Goal: Contribute content: Contribute content

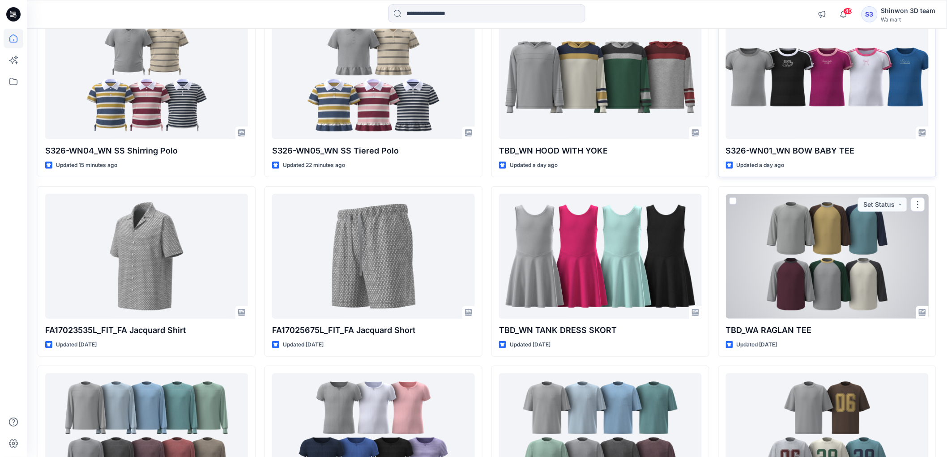
scroll to position [92, 0]
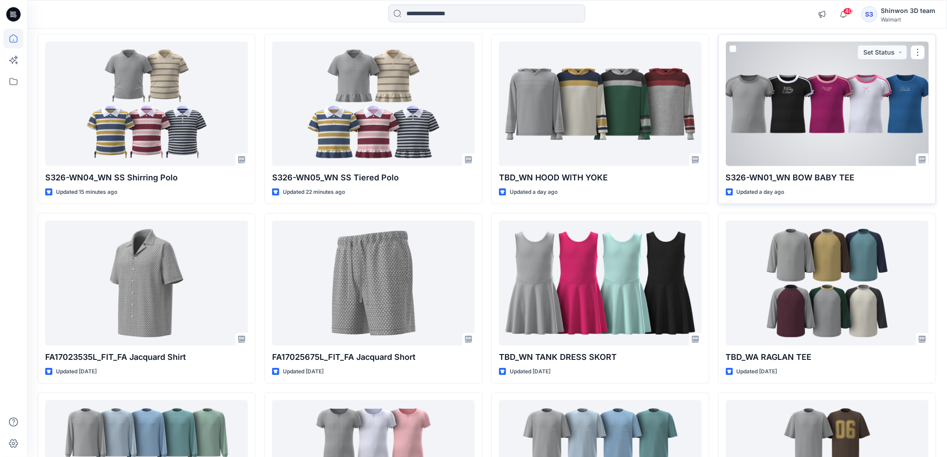
click at [782, 140] on div at bounding box center [827, 104] width 203 height 124
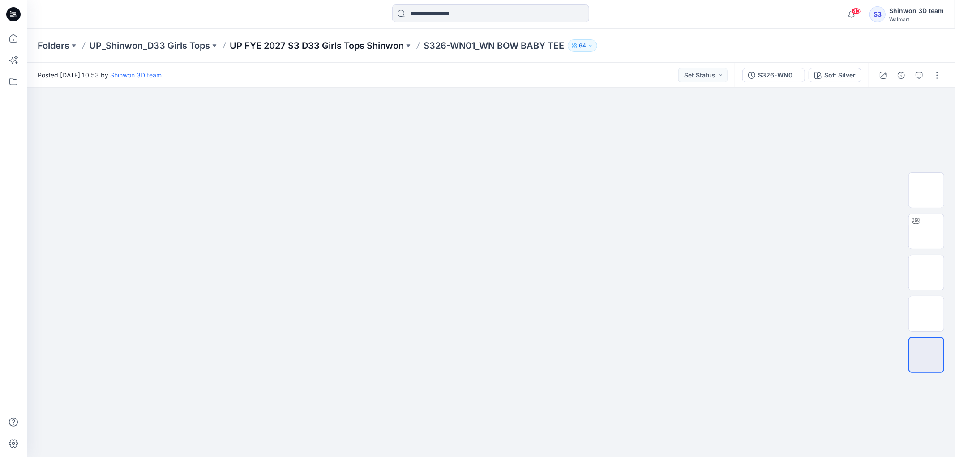
click at [350, 47] on p "UP FYE 2027 S3 D33 Girls Tops Shinwon" at bounding box center [317, 45] width 174 height 13
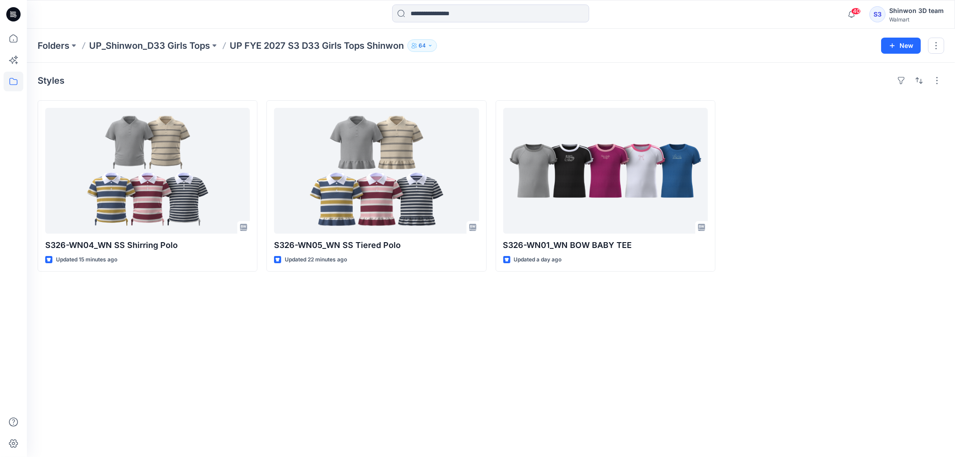
click at [102, 394] on div "Styles S326-WN04_WN SS Shirring Polo Updated 15 minutes ago S326-WN05_WN SS Tie…" at bounding box center [491, 260] width 928 height 394
click at [578, 344] on div "Styles S326-WN04_WN SS Shirring Polo Updated 30 minutes ago S326-WN05_WN SS Tie…" at bounding box center [491, 260] width 928 height 394
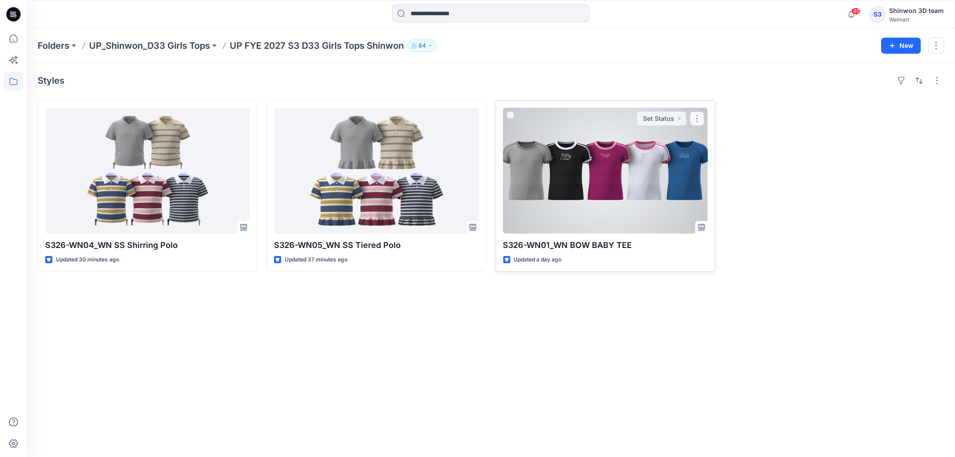
click at [614, 215] on div at bounding box center [605, 171] width 205 height 126
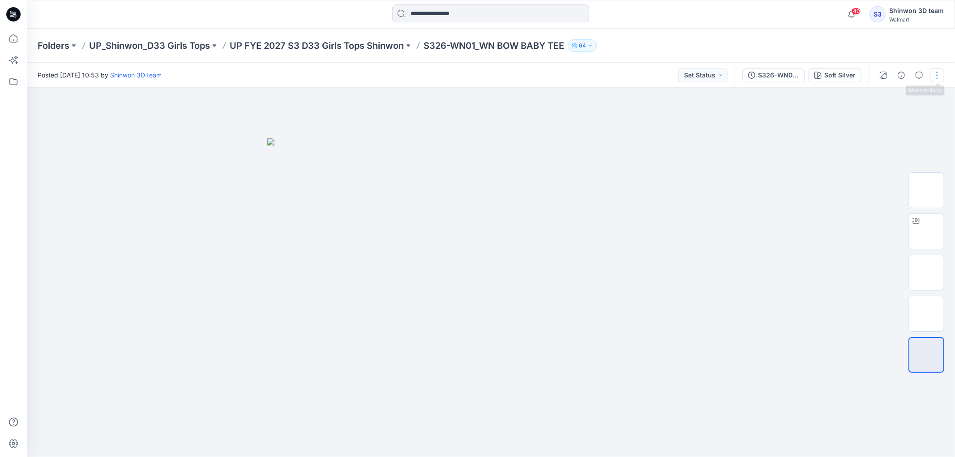
click at [937, 74] on button "button" at bounding box center [937, 75] width 14 height 14
click at [884, 117] on p "Edit" at bounding box center [879, 120] width 11 height 9
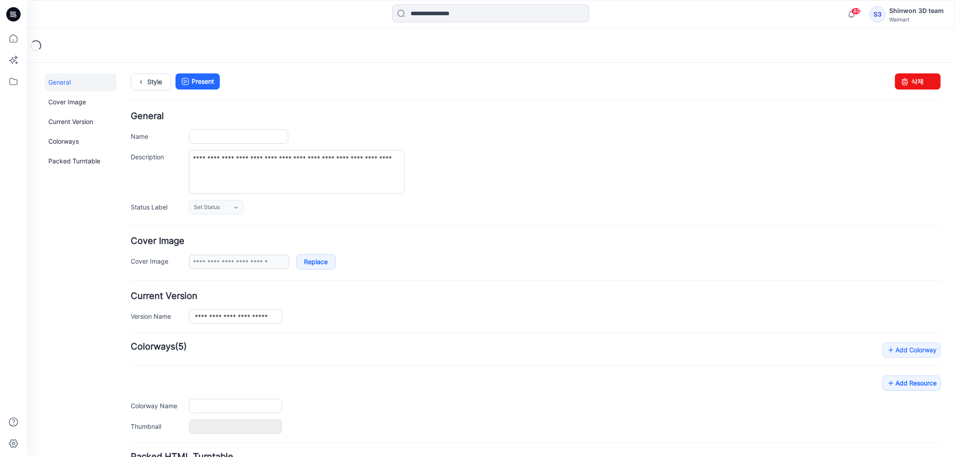
type input "**********"
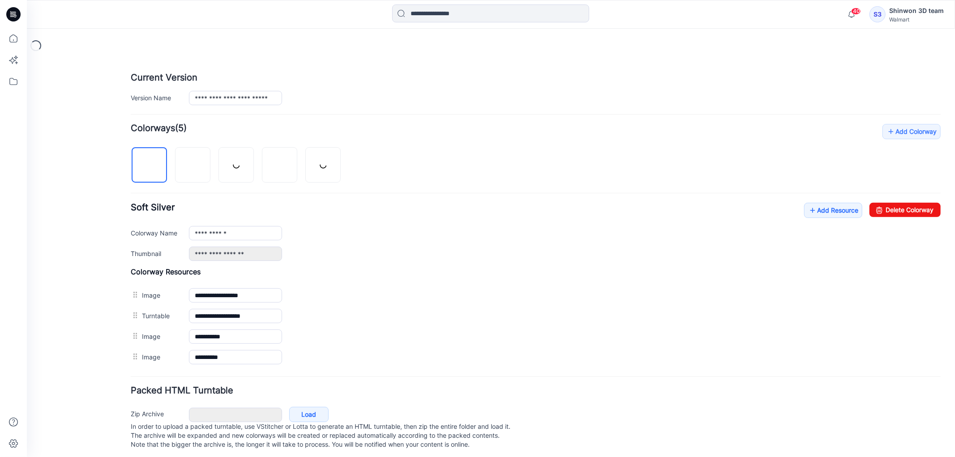
scroll to position [233, 0]
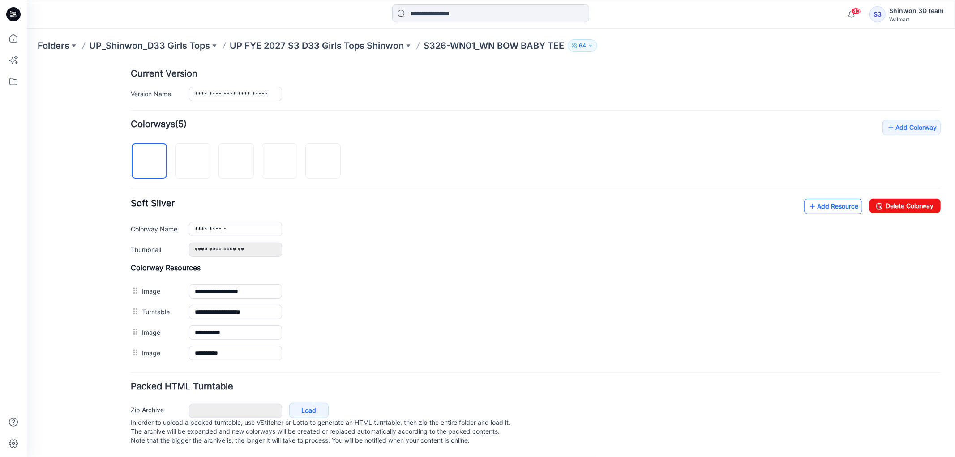
click at [811, 198] on link "Add Resource" at bounding box center [832, 205] width 58 height 15
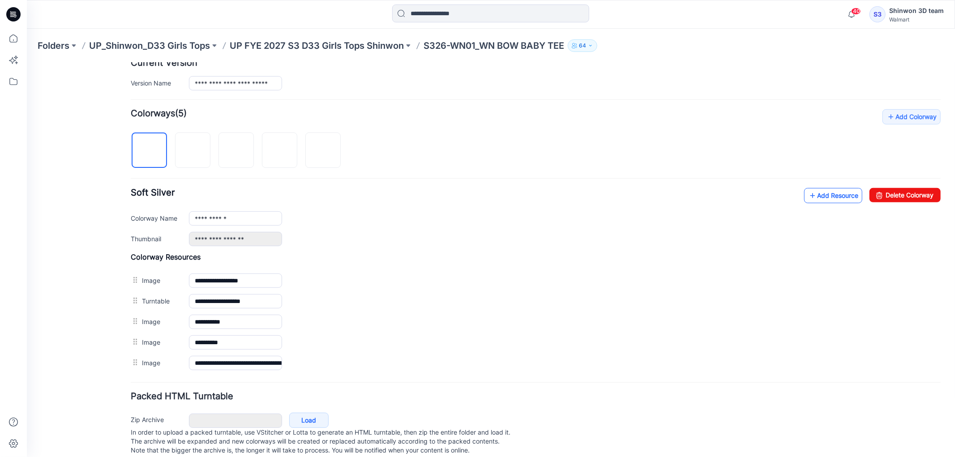
click at [807, 201] on icon at bounding box center [811, 195] width 9 height 14
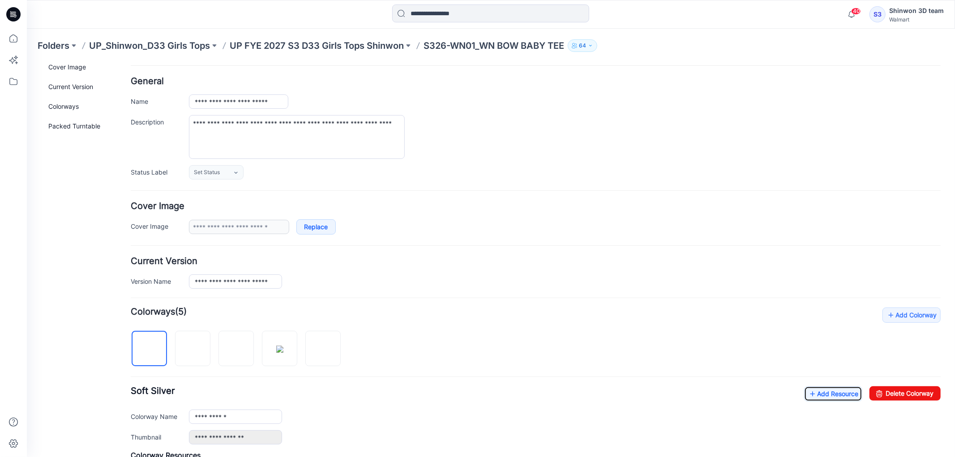
scroll to position [0, 0]
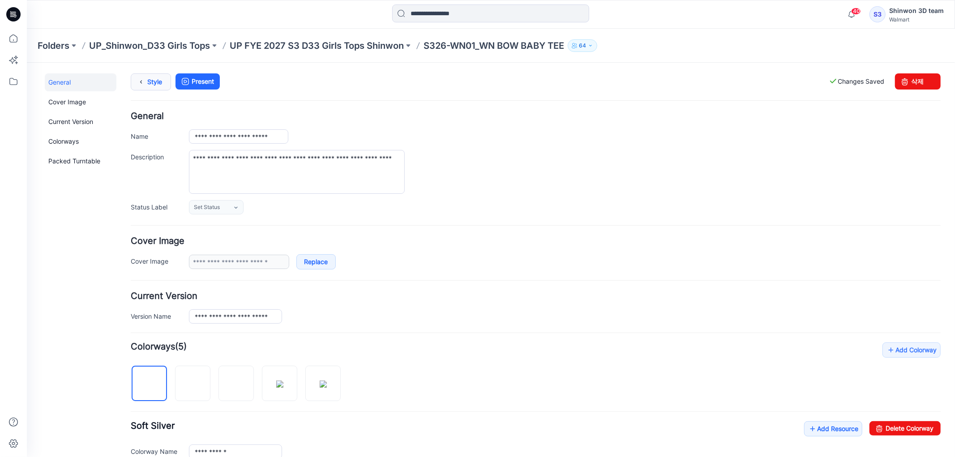
click at [157, 86] on link "Style" at bounding box center [150, 81] width 40 height 17
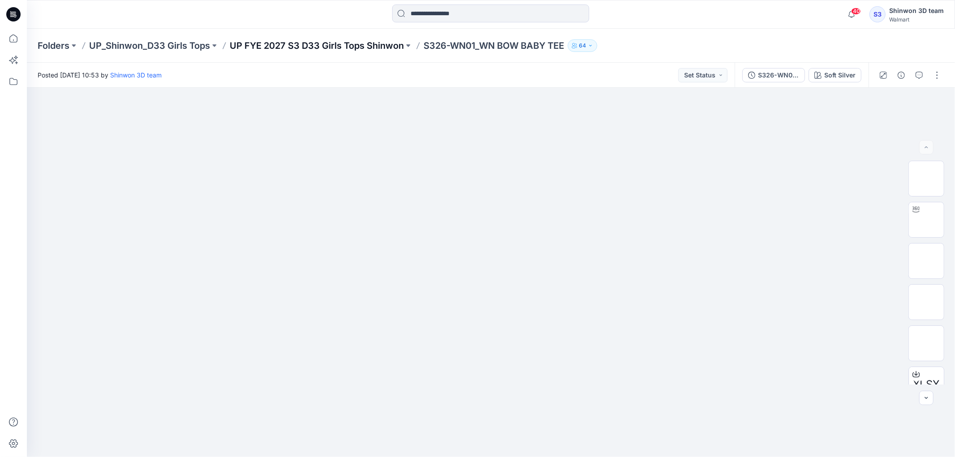
click at [352, 42] on p "UP FYE 2027 S3 D33 Girls Tops Shinwon" at bounding box center [317, 45] width 174 height 13
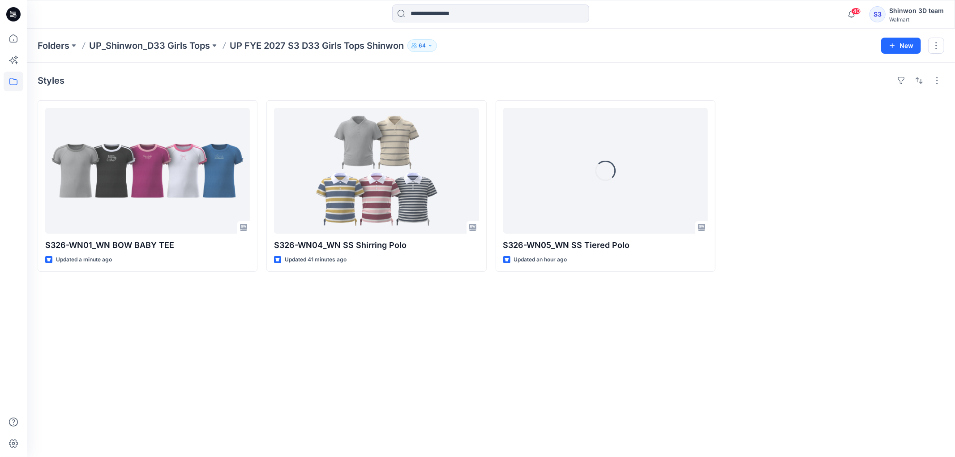
drag, startPoint x: 507, startPoint y: 357, endPoint x: 517, endPoint y: 332, distance: 26.9
click at [507, 357] on div "Styles S326-WN01_WN BOW BABY TEE Updated a minute ago S326-WN04_WN SS Shirring …" at bounding box center [491, 260] width 928 height 394
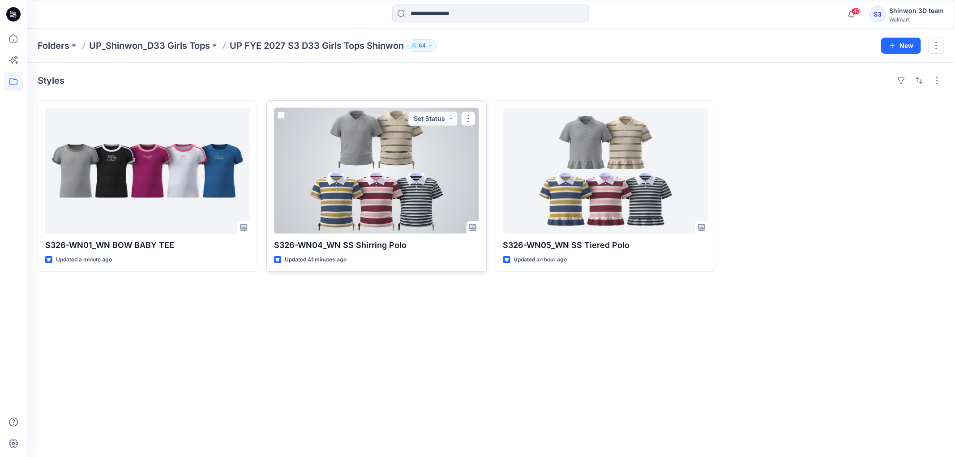
click at [410, 253] on div "S326-WN04_WN SS Shirring Polo Updated 41 minutes ago Set Status" at bounding box center [376, 185] width 220 height 171
click at [410, 229] on div at bounding box center [376, 171] width 205 height 126
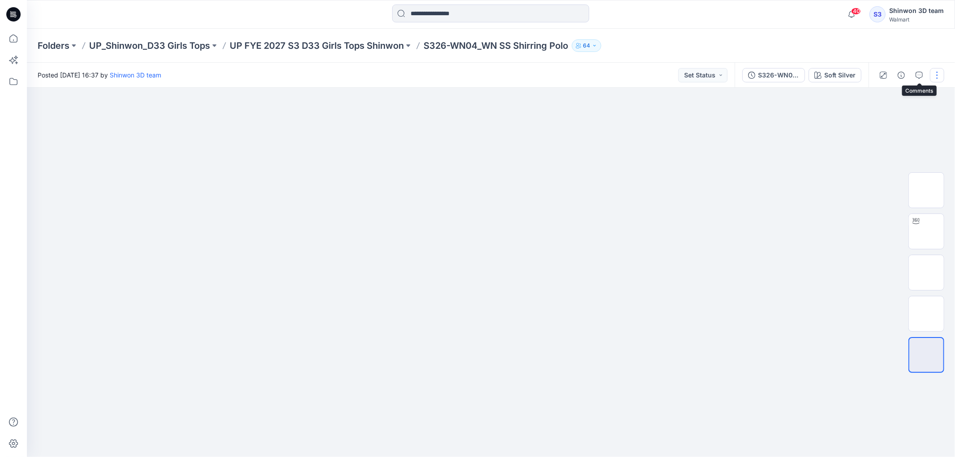
click at [939, 73] on button "button" at bounding box center [937, 75] width 14 height 14
click at [874, 121] on p "Edit" at bounding box center [879, 120] width 11 height 9
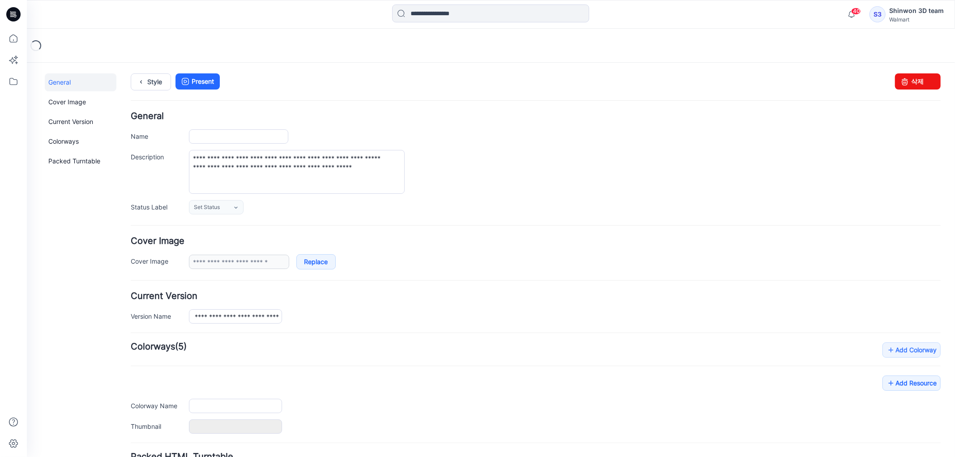
type input "**********"
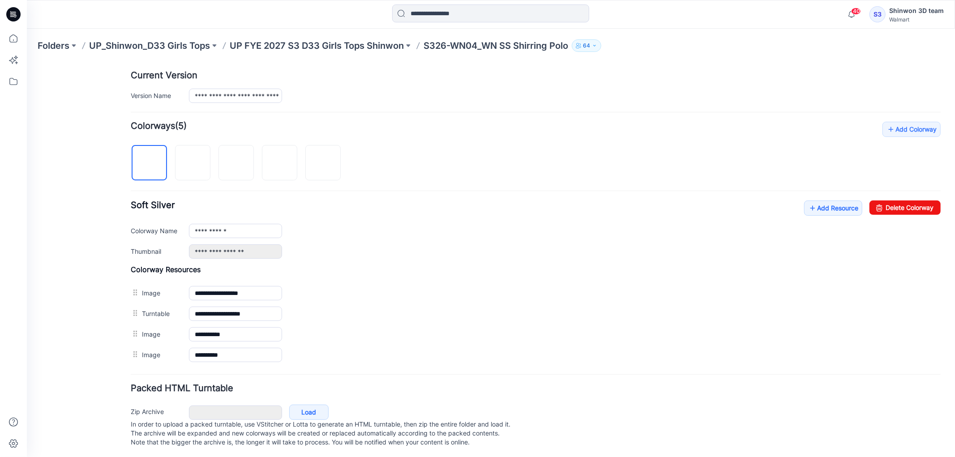
scroll to position [229, 0]
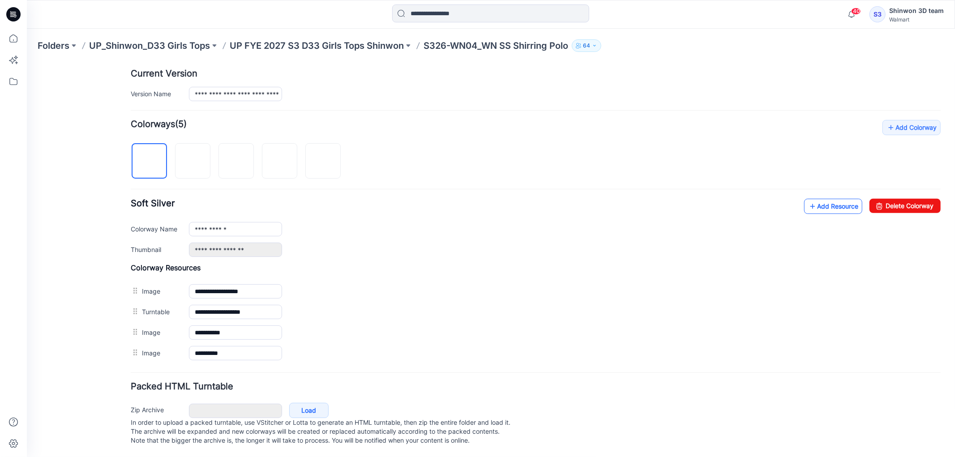
click at [820, 205] on link "Add Resource" at bounding box center [832, 205] width 58 height 15
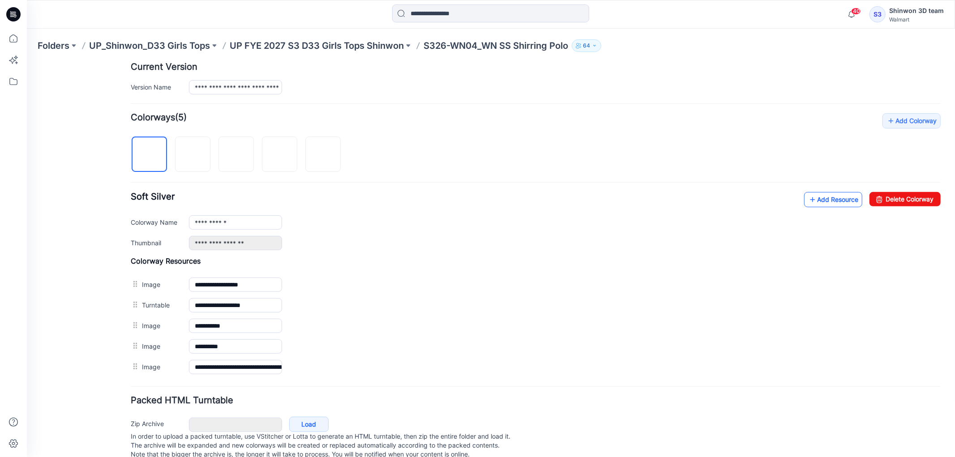
click at [820, 200] on link "Add Resource" at bounding box center [832, 199] width 58 height 15
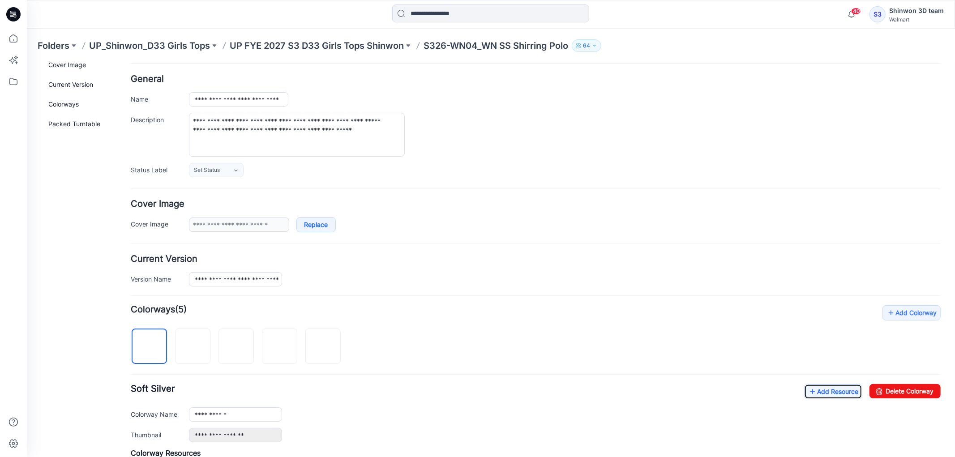
scroll to position [0, 0]
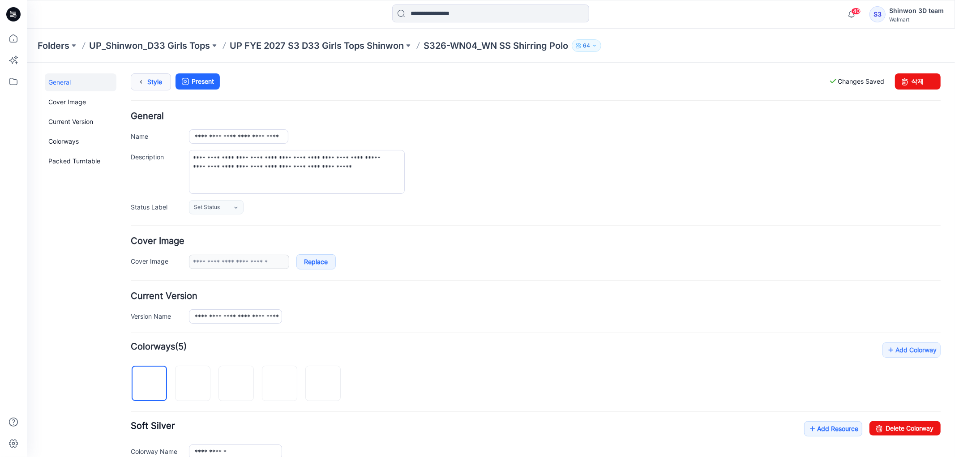
click at [144, 81] on icon at bounding box center [140, 81] width 13 height 16
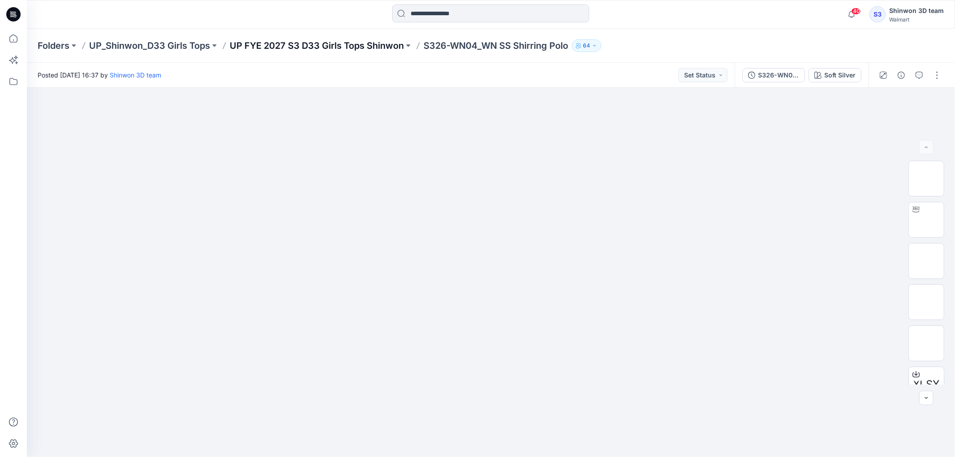
click at [365, 48] on p "UP FYE 2027 S3 D33 Girls Tops Shinwon" at bounding box center [317, 45] width 174 height 13
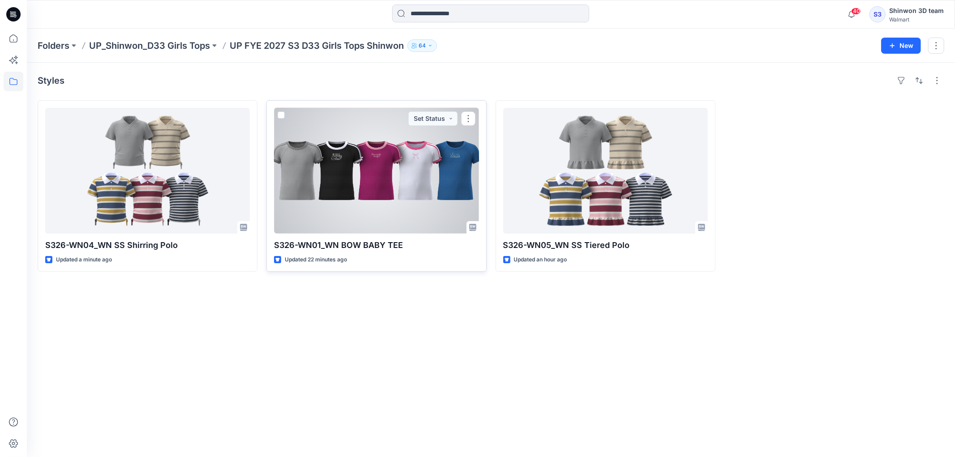
click at [406, 187] on div at bounding box center [376, 171] width 205 height 126
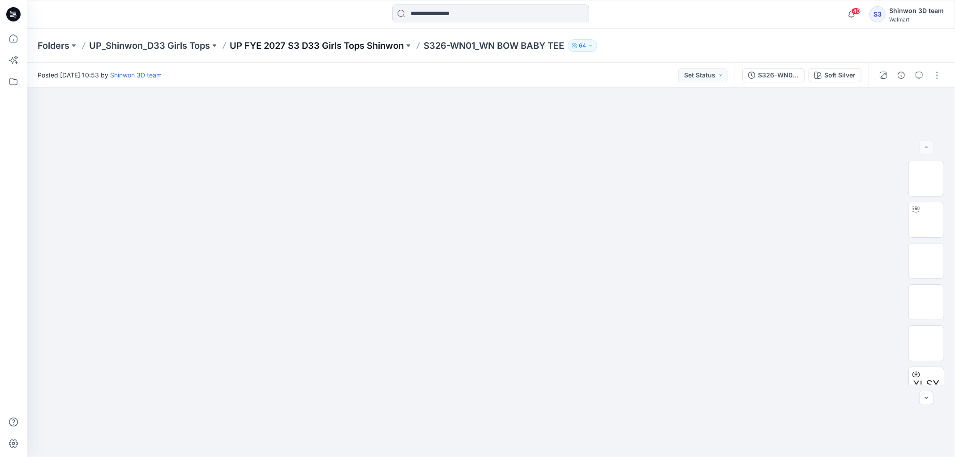
click at [365, 46] on p "UP FYE 2027 S3 D33 Girls Tops Shinwon" at bounding box center [317, 45] width 174 height 13
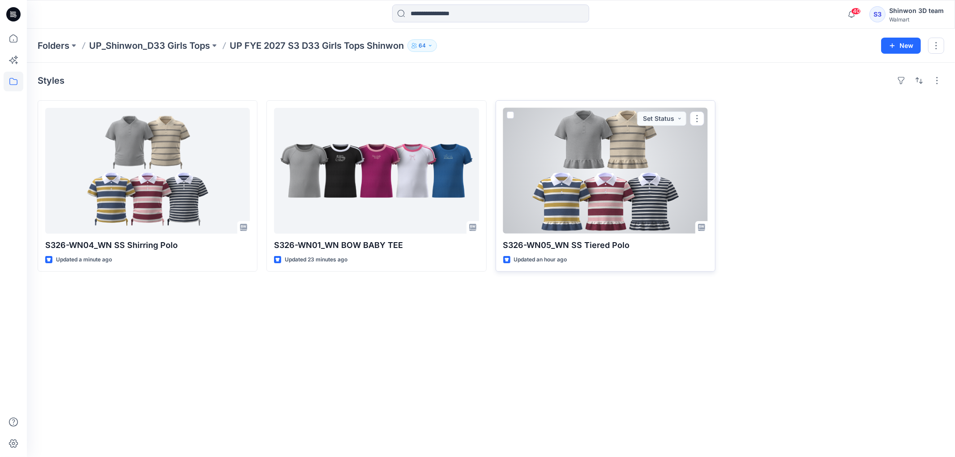
click at [569, 191] on div at bounding box center [605, 171] width 205 height 126
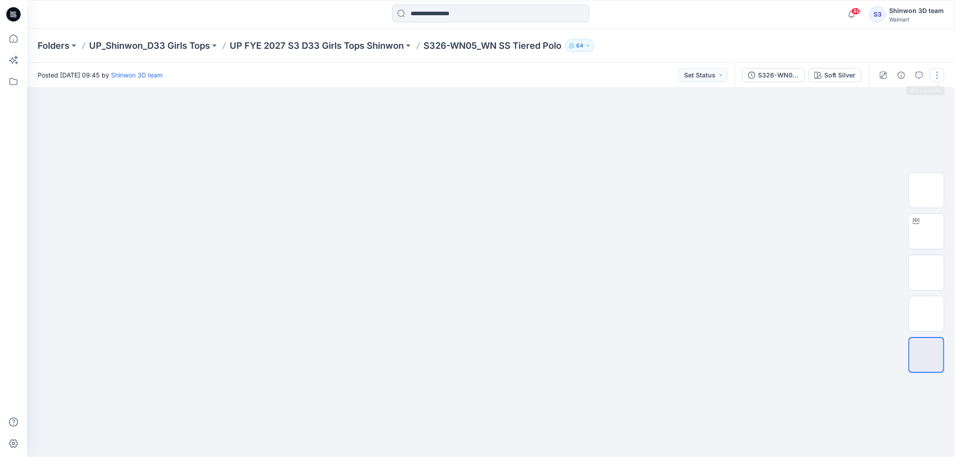
click at [937, 74] on button "button" at bounding box center [937, 75] width 14 height 14
click at [874, 118] on p "Edit" at bounding box center [879, 120] width 11 height 9
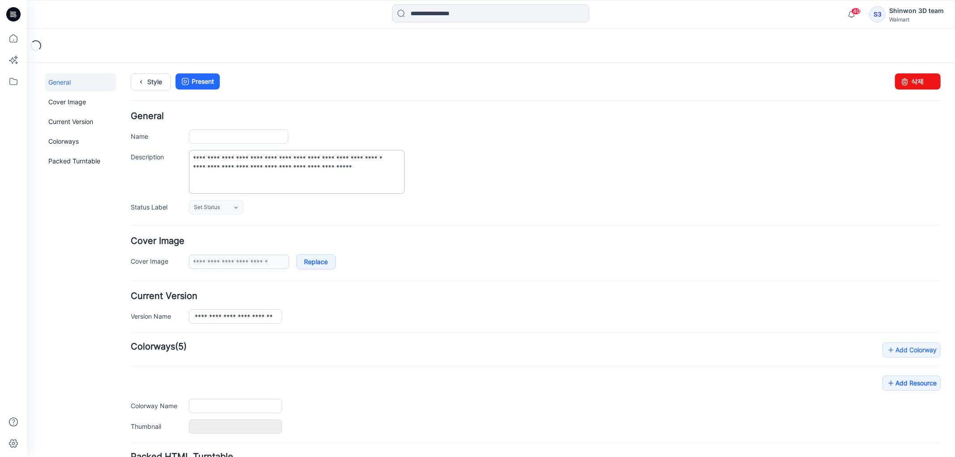
type input "**********"
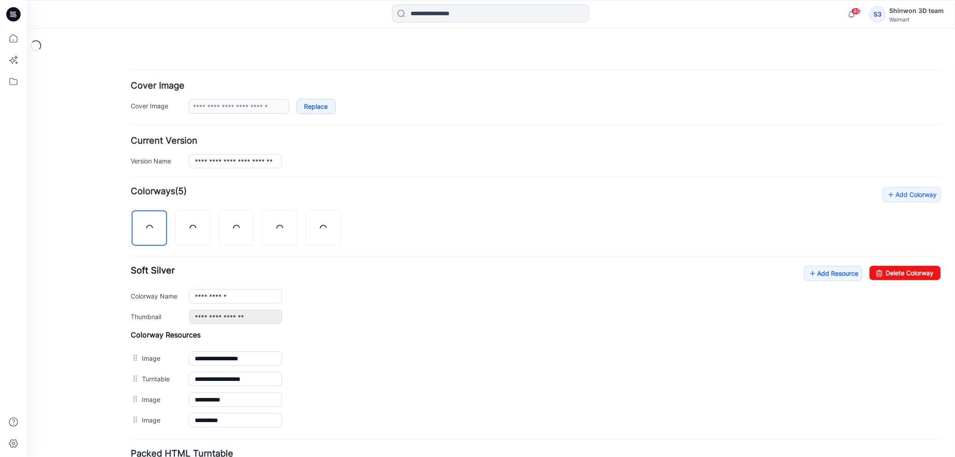
scroll to position [233, 0]
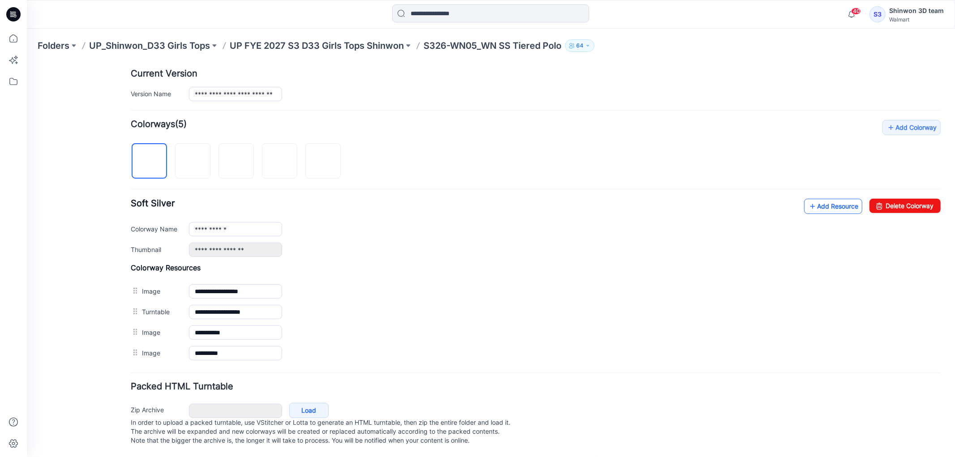
click at [828, 198] on link "Add Resource" at bounding box center [832, 205] width 58 height 15
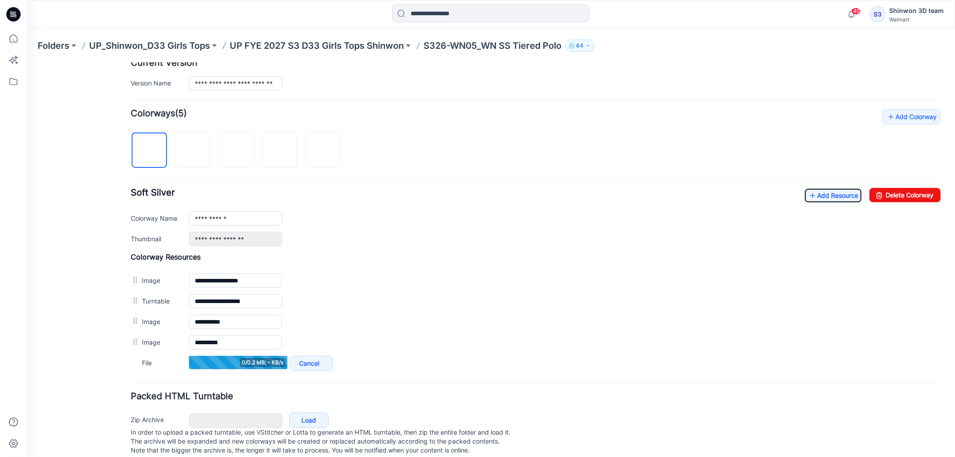
scroll to position [253, 0]
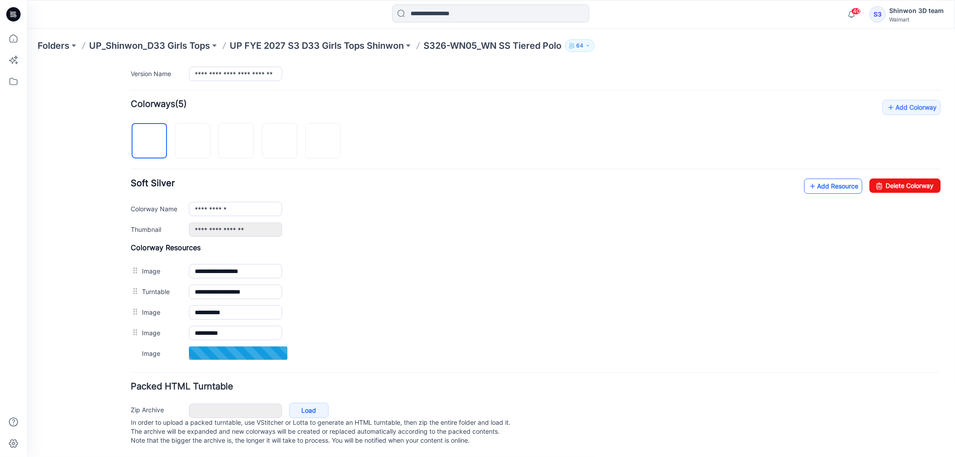
click at [817, 178] on link "Add Resource" at bounding box center [832, 185] width 58 height 15
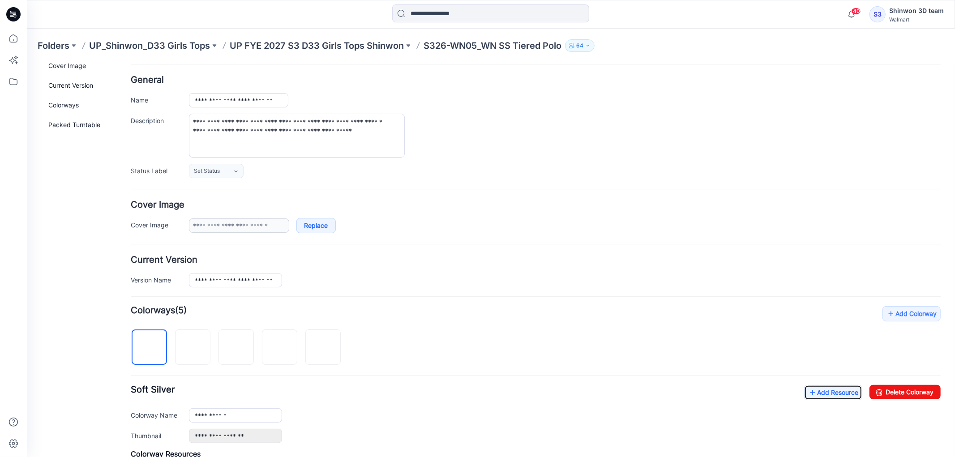
scroll to position [0, 0]
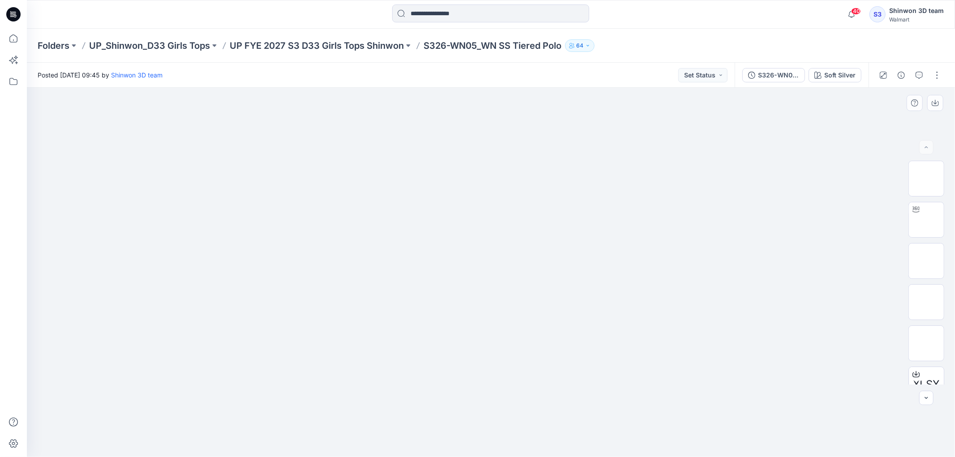
click at [105, 260] on div at bounding box center [491, 272] width 928 height 369
